Goal: Information Seeking & Learning: Compare options

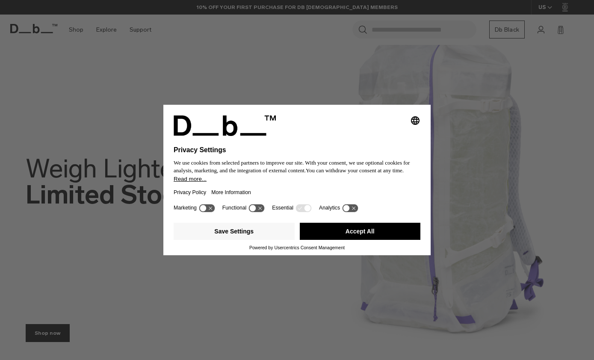
click at [385, 237] on button "Accept All" at bounding box center [360, 231] width 121 height 17
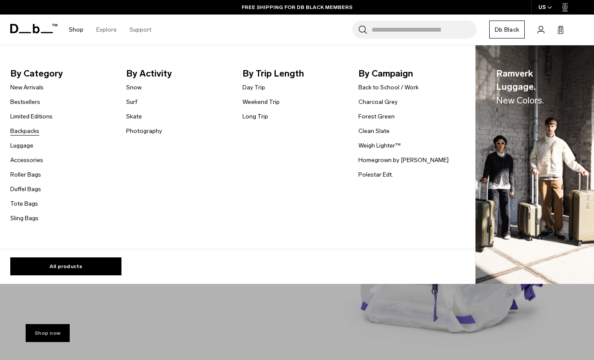
click at [38, 131] on link "Backpacks" at bounding box center [24, 131] width 29 height 9
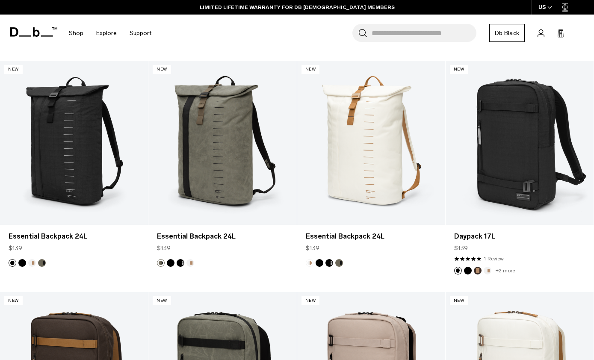
scroll to position [1537, 0]
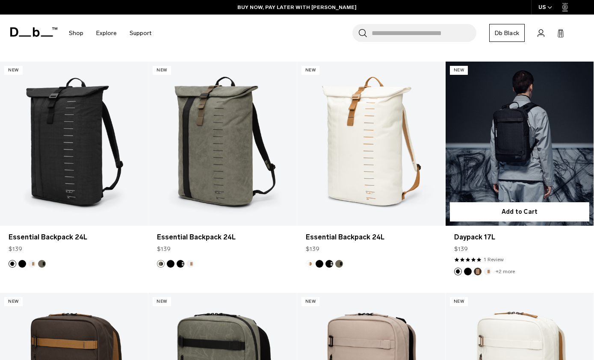
click at [513, 139] on link "Daypack 17L" at bounding box center [520, 144] width 148 height 165
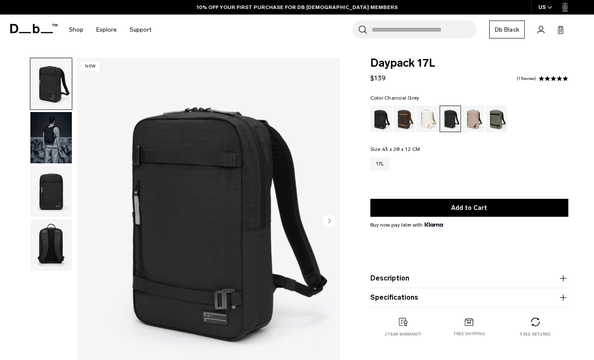
click at [378, 118] on div "Black Out" at bounding box center [381, 119] width 22 height 27
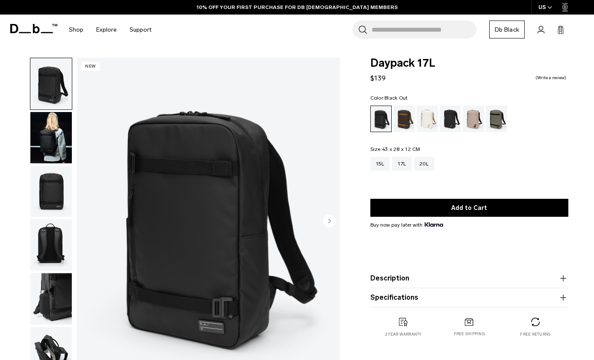
click at [58, 127] on img "button" at bounding box center [50, 137] width 41 height 51
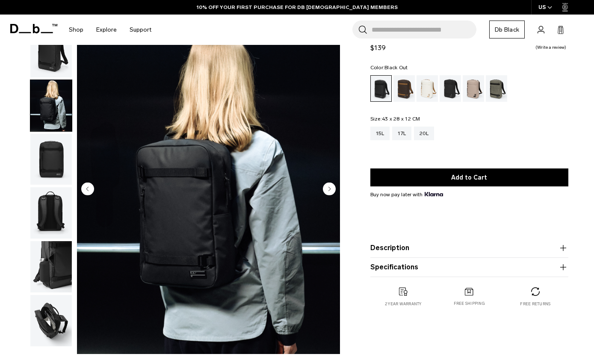
scroll to position [37, 0]
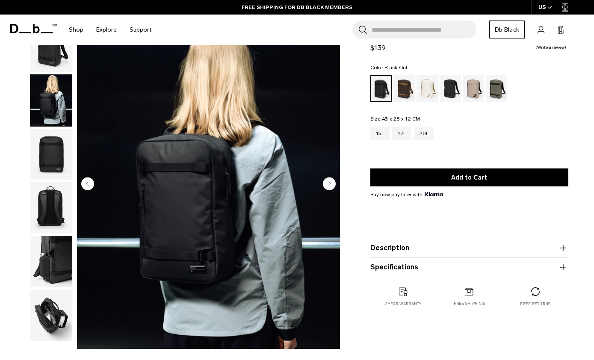
click at [331, 176] on img "2 / 6" at bounding box center [208, 185] width 263 height 329
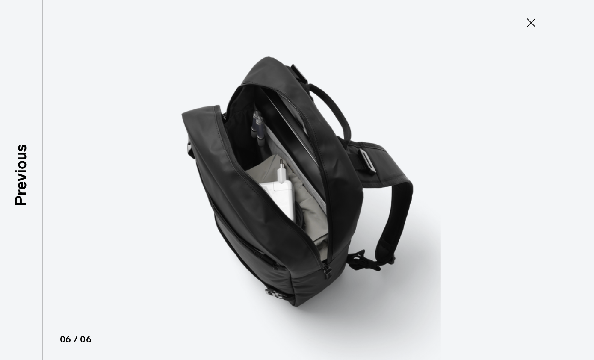
click at [533, 23] on icon at bounding box center [531, 23] width 14 height 14
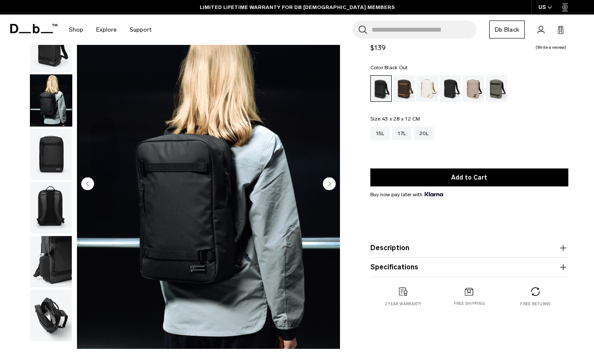
click at [55, 319] on img "button" at bounding box center [50, 315] width 41 height 51
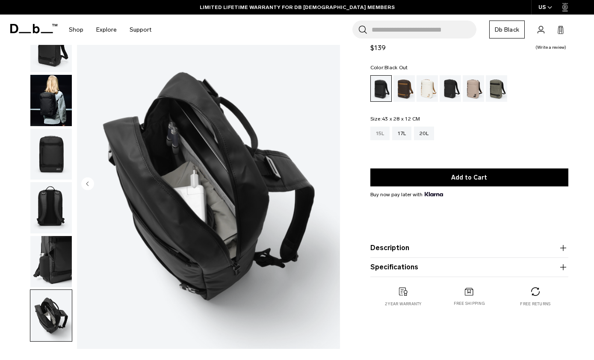
click at [381, 134] on div "15L" at bounding box center [380, 134] width 20 height 14
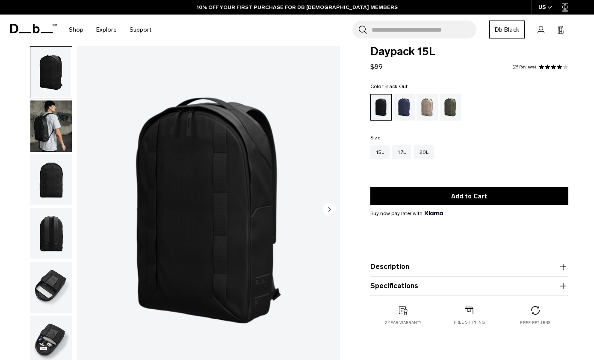
scroll to position [3, 0]
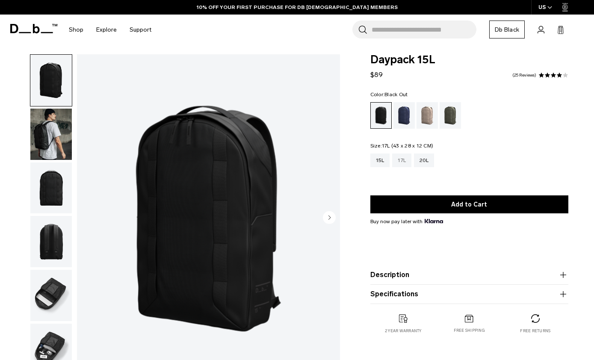
click at [406, 161] on div "17L" at bounding box center [401, 161] width 19 height 14
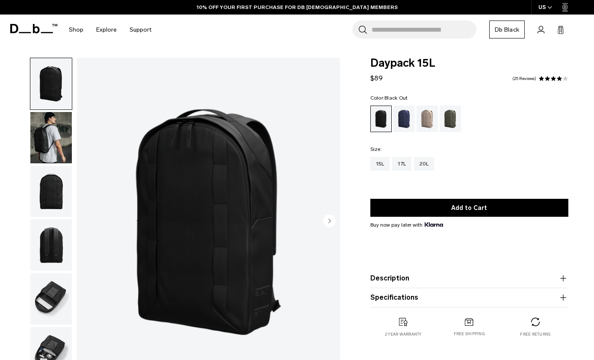
click at [58, 130] on img "button" at bounding box center [50, 137] width 41 height 51
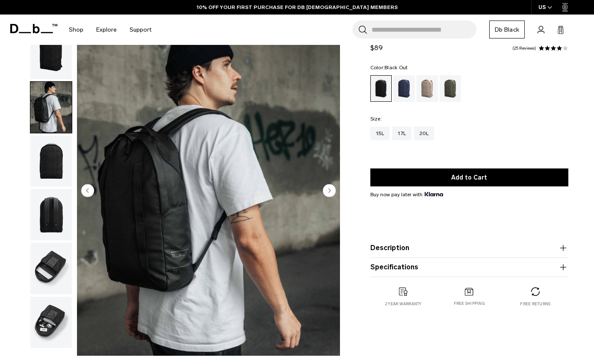
scroll to position [31, 0]
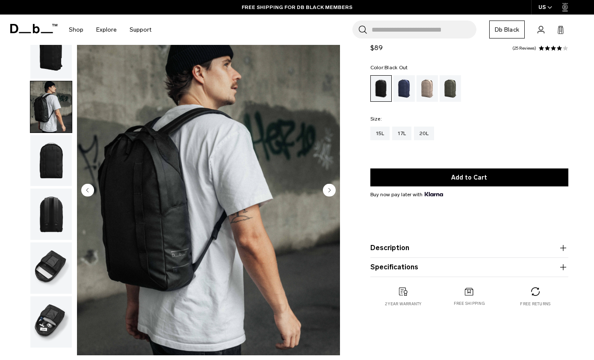
click at [53, 221] on img "button" at bounding box center [50, 214] width 41 height 51
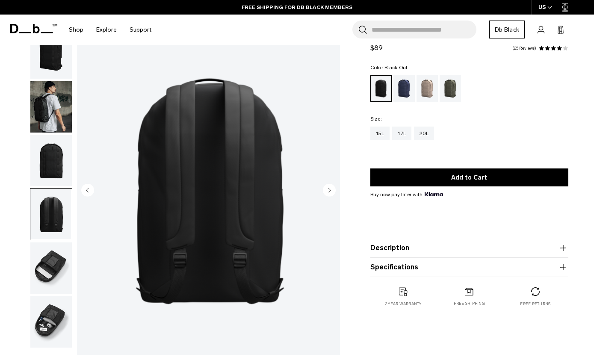
click at [50, 269] on img "button" at bounding box center [50, 268] width 41 height 51
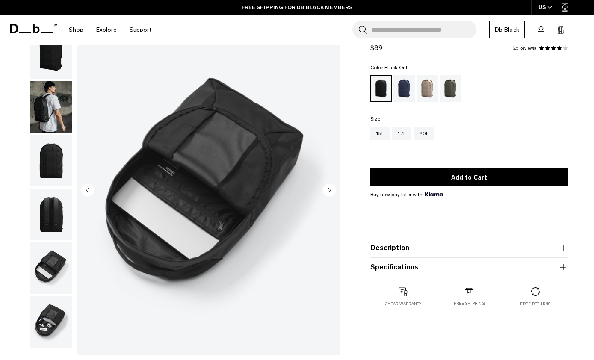
click at [53, 325] on img "button" at bounding box center [50, 321] width 41 height 51
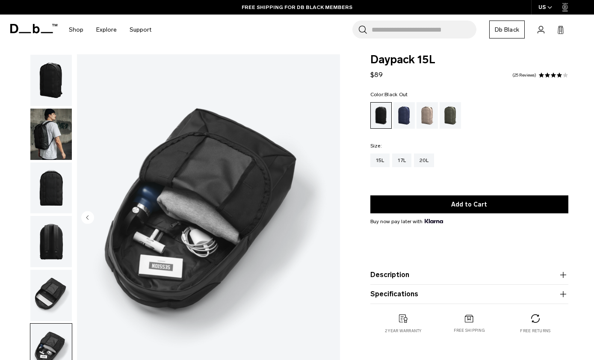
scroll to position [0, 0]
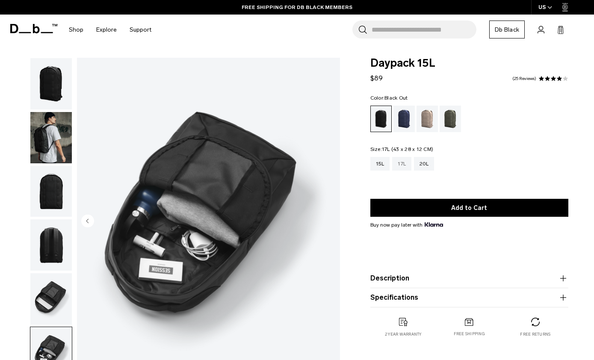
click at [406, 166] on div "17L" at bounding box center [401, 164] width 19 height 14
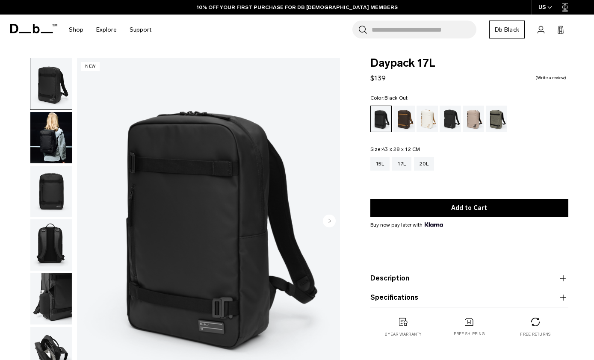
click at [47, 217] on img "button" at bounding box center [50, 191] width 41 height 51
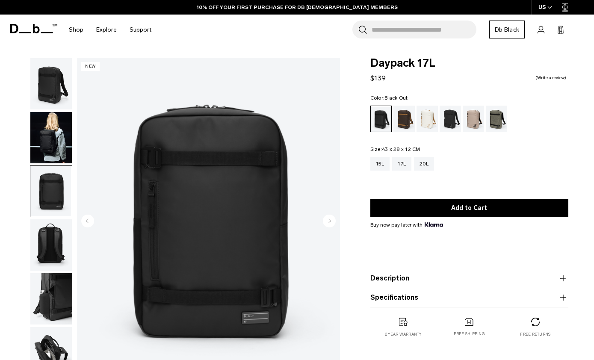
click at [53, 299] on img "button" at bounding box center [50, 298] width 41 height 51
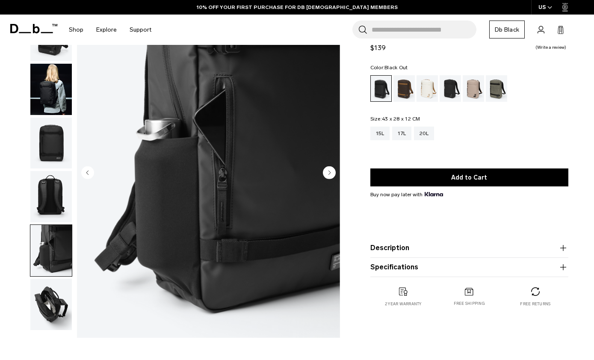
scroll to position [49, 0]
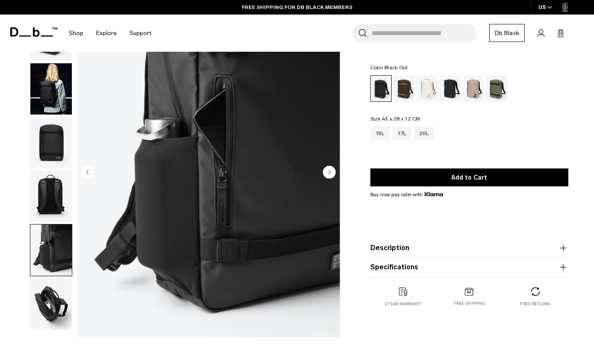
click at [49, 301] on img "button" at bounding box center [50, 303] width 41 height 51
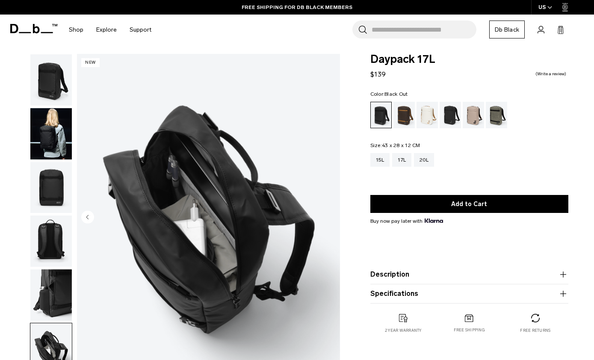
scroll to position [0, 0]
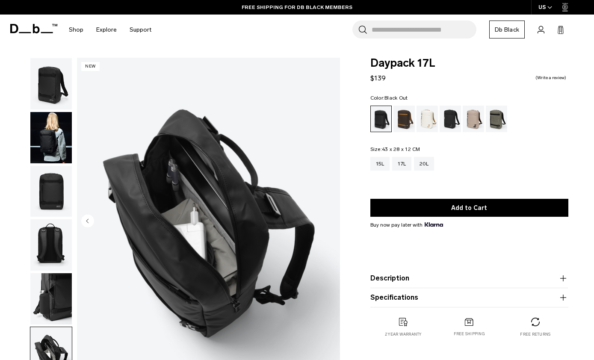
click at [44, 144] on img "button" at bounding box center [50, 137] width 41 height 51
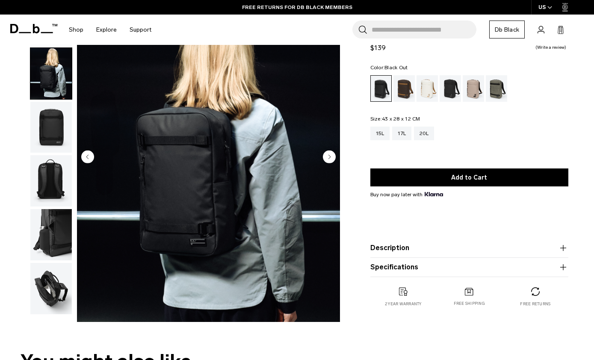
scroll to position [62, 0]
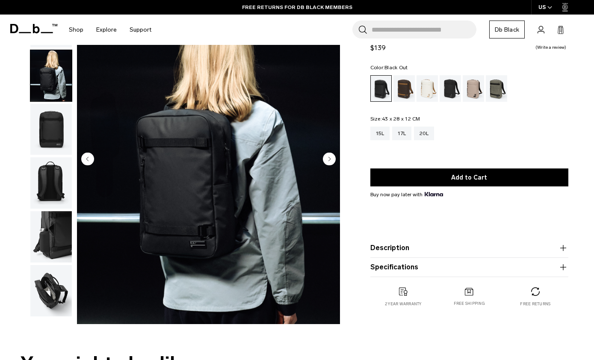
click at [565, 248] on icon "button" at bounding box center [563, 248] width 10 height 10
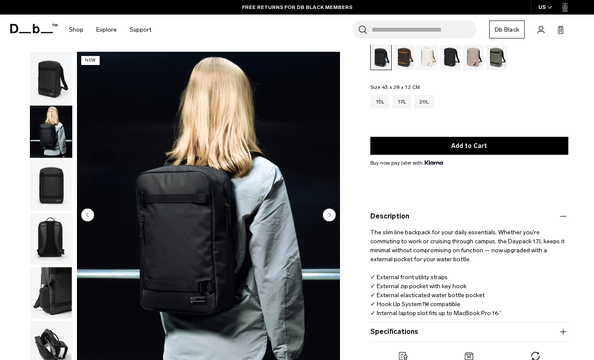
click at [449, 62] on div "Charcoal Grey" at bounding box center [451, 57] width 22 height 27
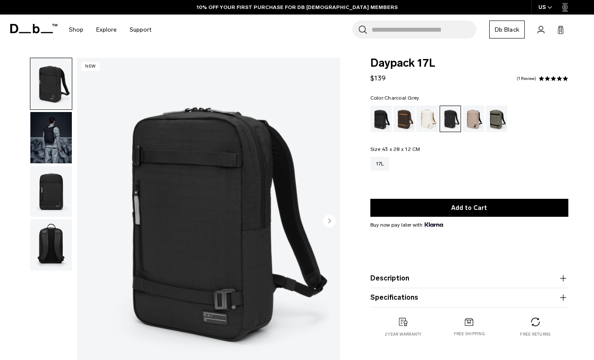
click at [499, 123] on div "Forest Green" at bounding box center [497, 119] width 22 height 27
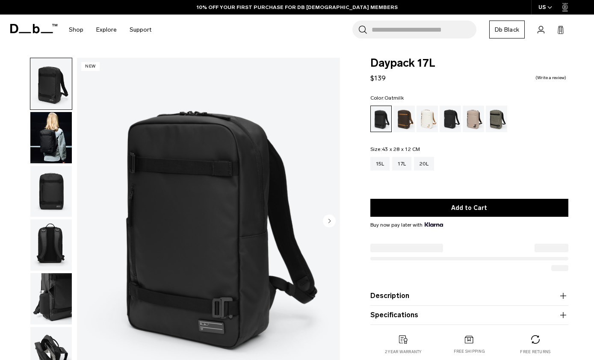
click at [421, 118] on div "Oatmilk" at bounding box center [428, 119] width 22 height 27
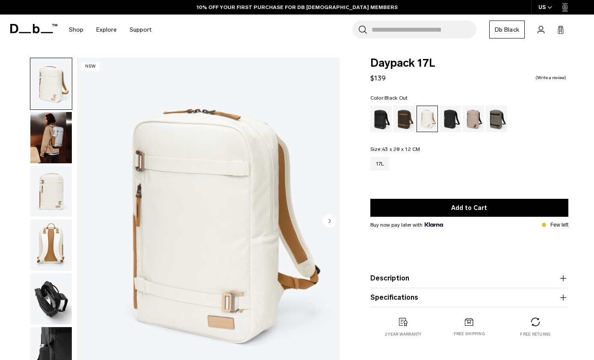
click at [380, 121] on div "Black Out" at bounding box center [381, 119] width 22 height 27
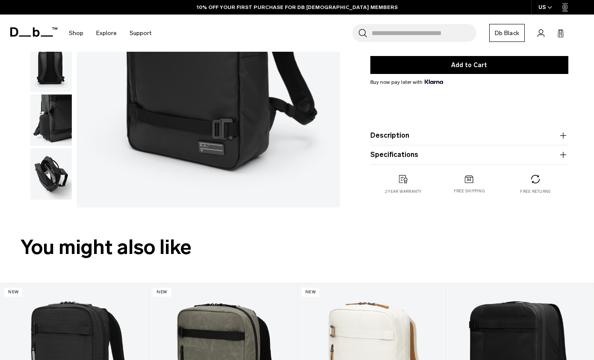
scroll to position [179, 0]
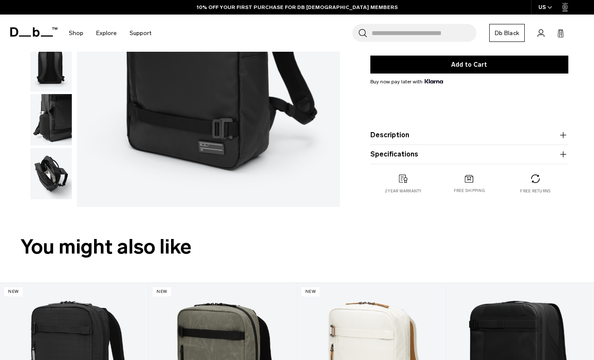
click at [566, 136] on icon "button" at bounding box center [563, 135] width 10 height 10
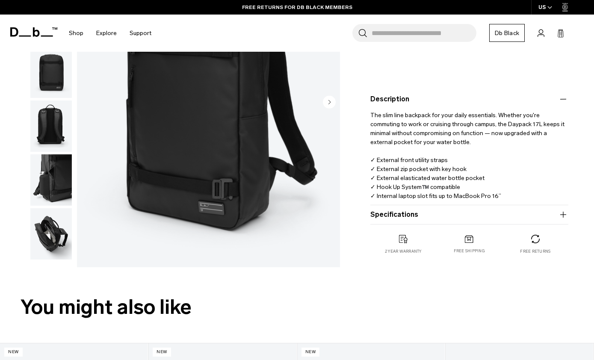
click at [563, 215] on icon "button" at bounding box center [563, 215] width 10 height 10
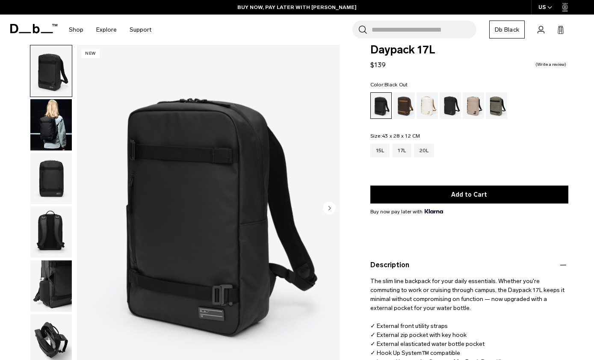
scroll to position [0, 0]
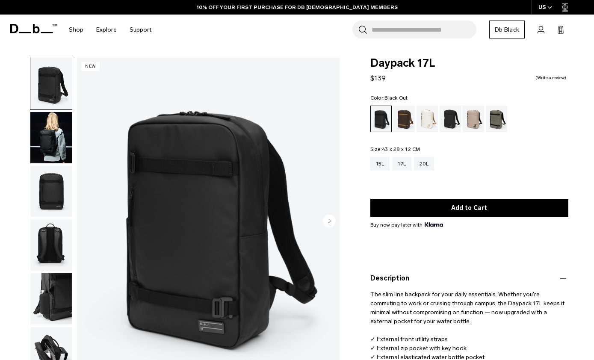
click at [58, 242] on img "button" at bounding box center [50, 244] width 41 height 51
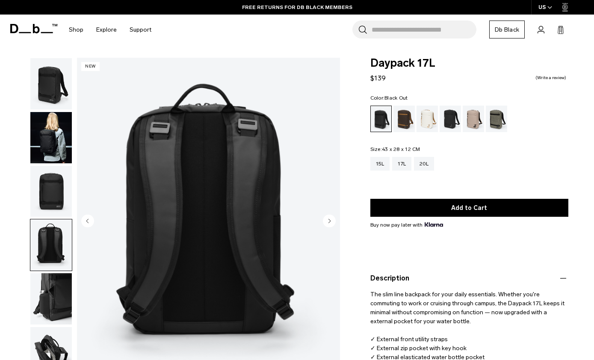
click at [56, 300] on img "button" at bounding box center [50, 298] width 41 height 51
